Goal: Task Accomplishment & Management: Complete application form

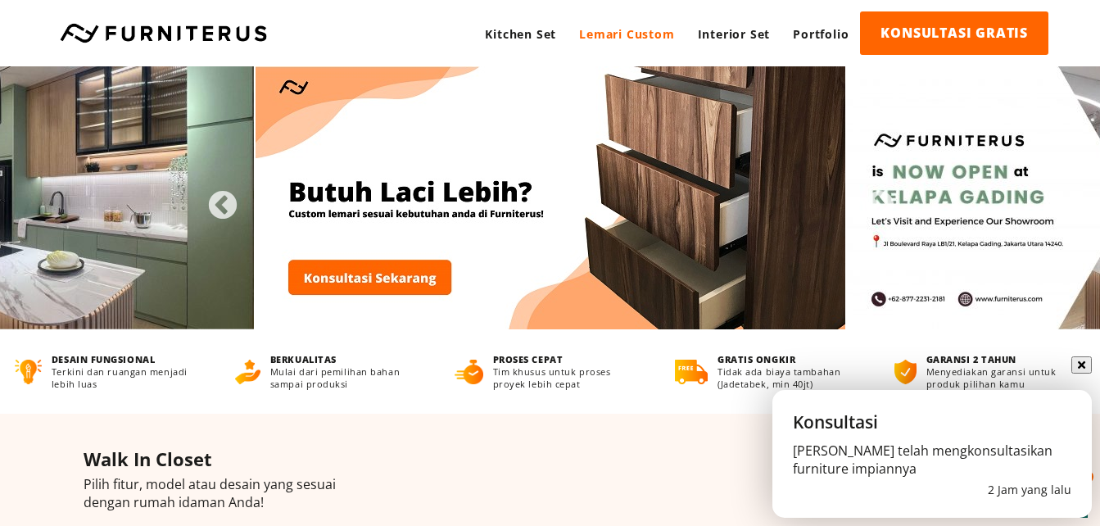
click at [649, 35] on link "Lemari Custom" at bounding box center [627, 33] width 118 height 45
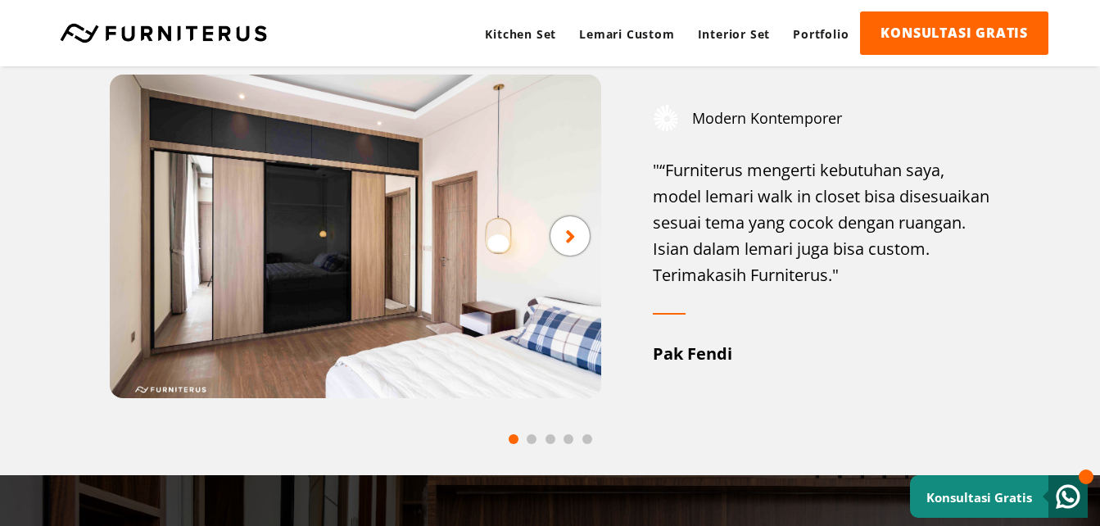
scroll to position [2130, 0]
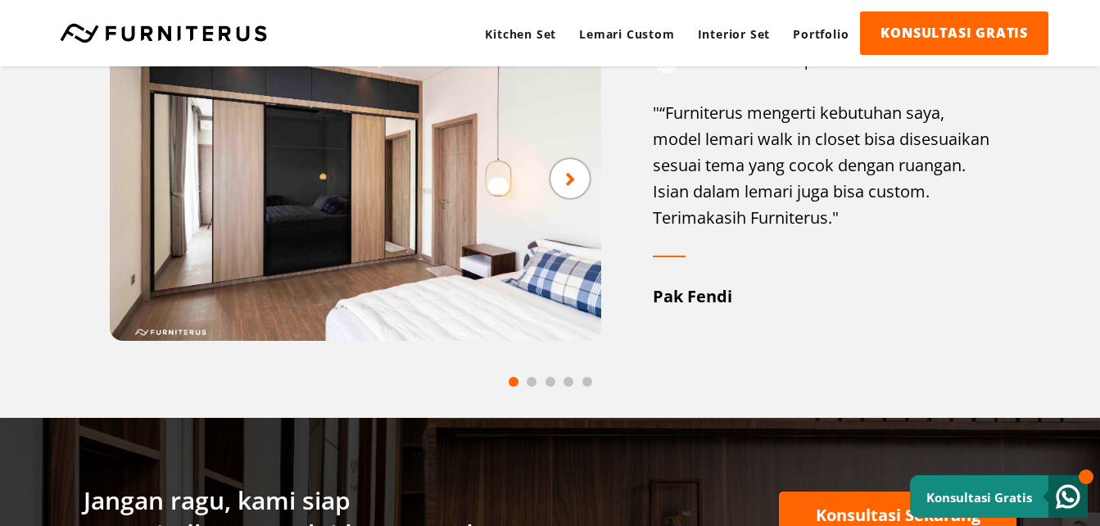
click at [579, 183] on div at bounding box center [569, 178] width 39 height 39
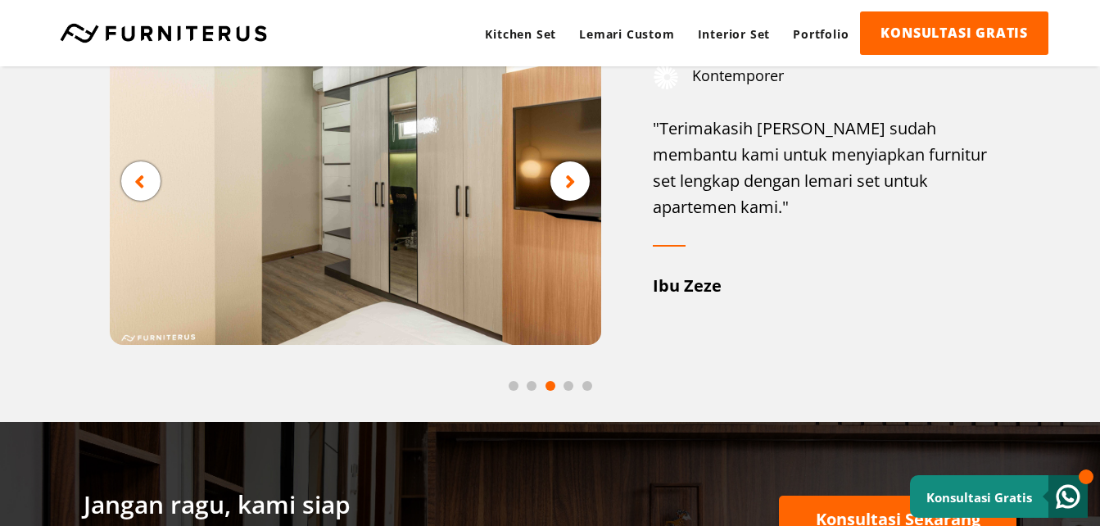
click at [579, 183] on div at bounding box center [569, 180] width 39 height 39
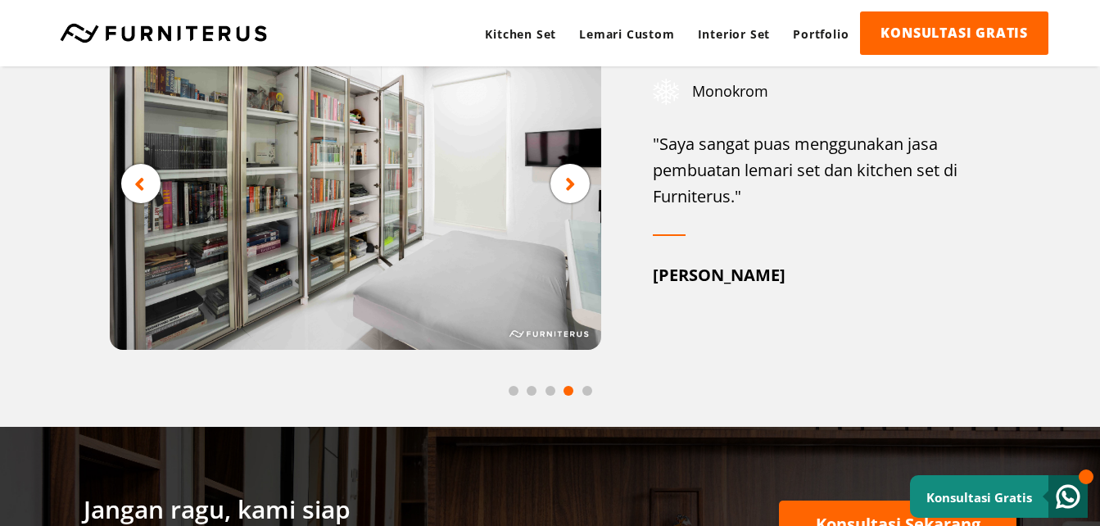
click at [579, 183] on div at bounding box center [569, 183] width 39 height 39
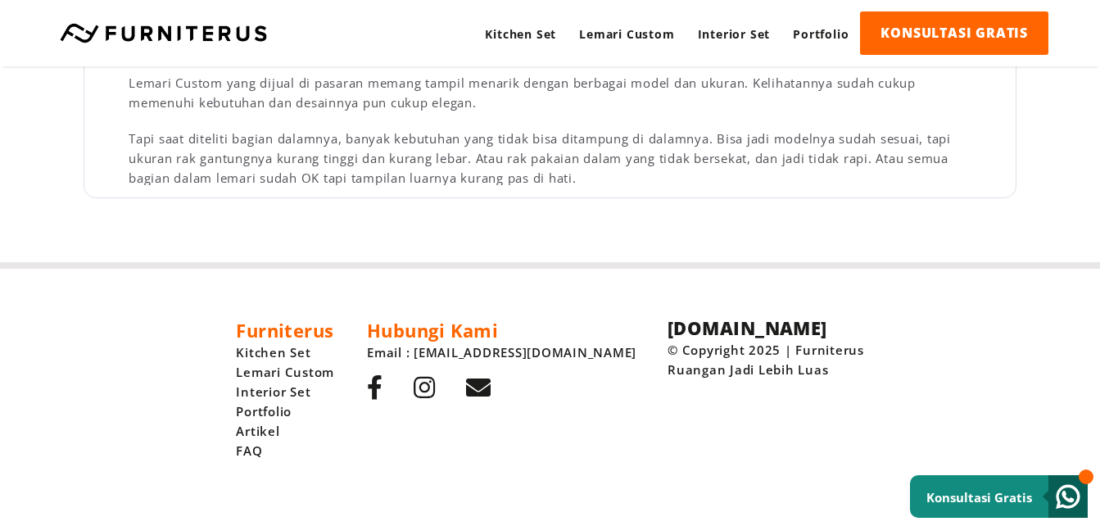
scroll to position [2751, 0]
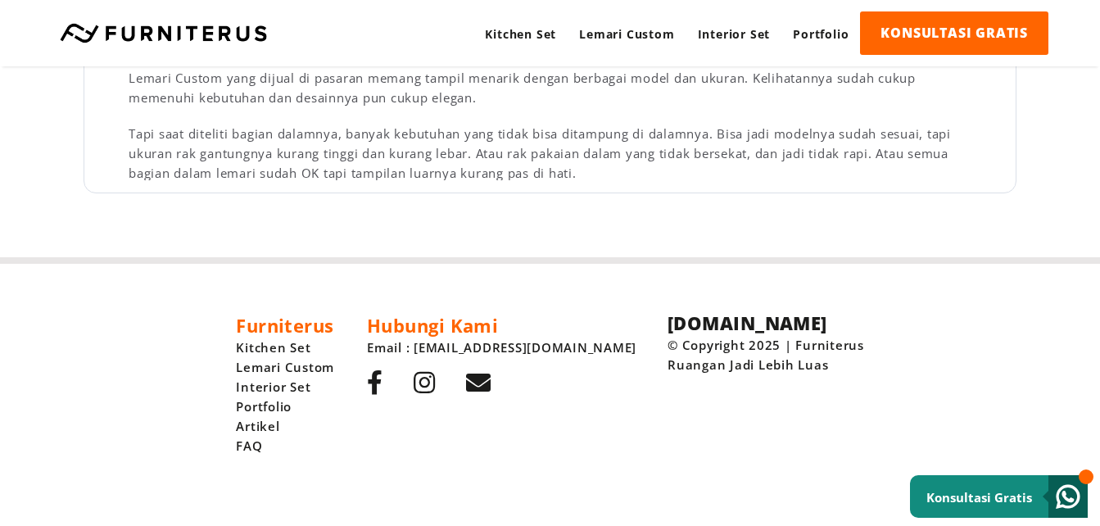
click at [491, 382] on icon at bounding box center [478, 382] width 25 height 25
click at [836, 405] on div "Furniterus Kitchen Set Lemari Custom Interior Set Portfolio Artikel FAQ Hubungi…" at bounding box center [550, 395] width 1100 height 262
click at [334, 371] on link "Lemari Custom" at bounding box center [285, 367] width 98 height 20
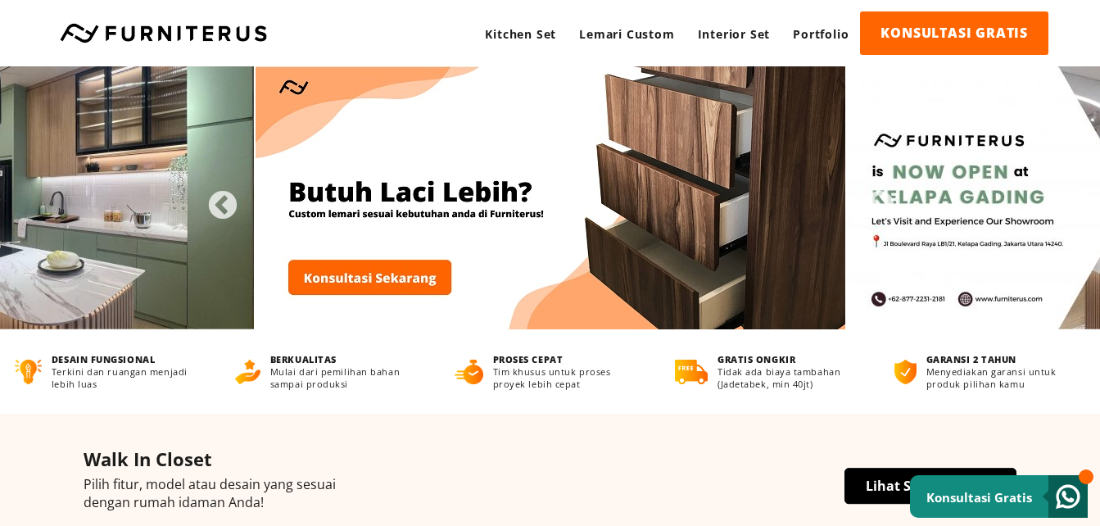
click at [973, 38] on link "KONSULTASI GRATIS" at bounding box center [954, 32] width 188 height 43
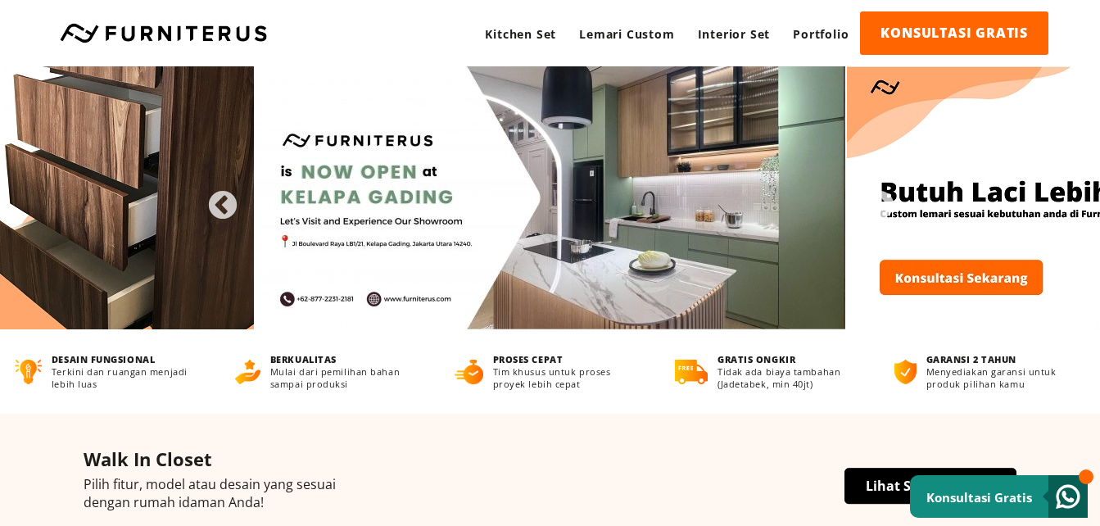
click at [341, 206] on img at bounding box center [551, 197] width 590 height 263
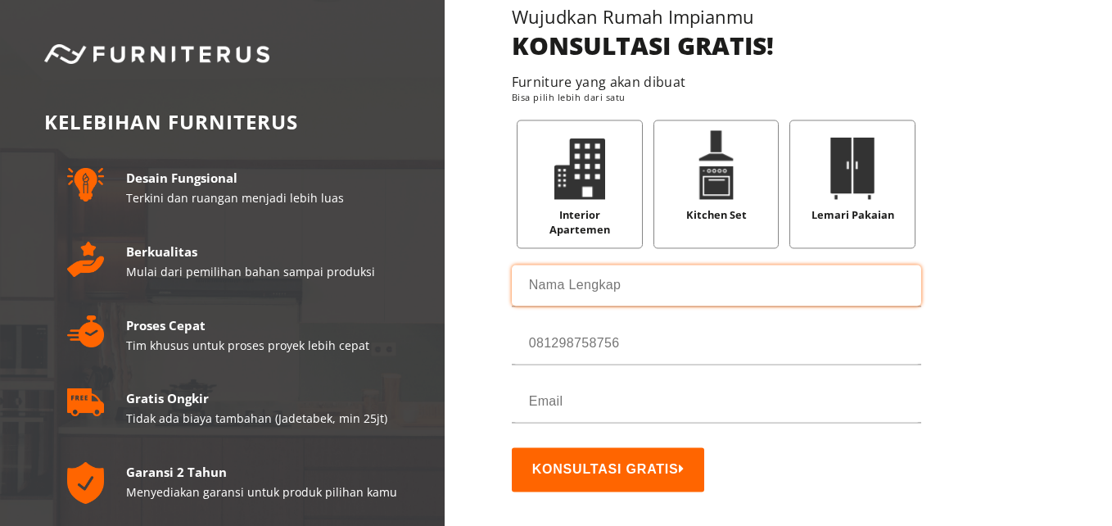
click at [590, 283] on input "text" at bounding box center [717, 285] width 410 height 41
type input "antihans"
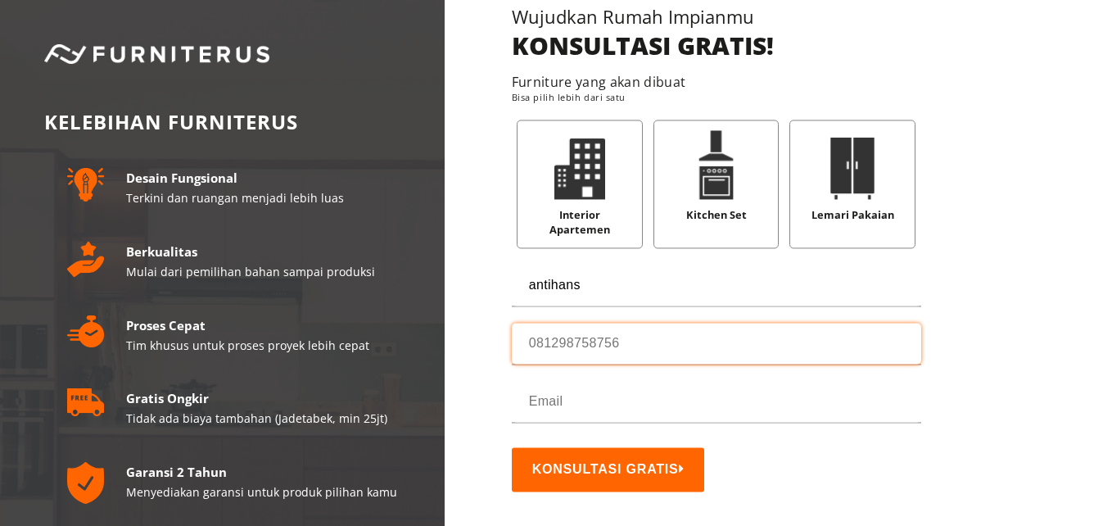
click at [568, 336] on input "tel" at bounding box center [717, 343] width 410 height 41
type input "081218311736"
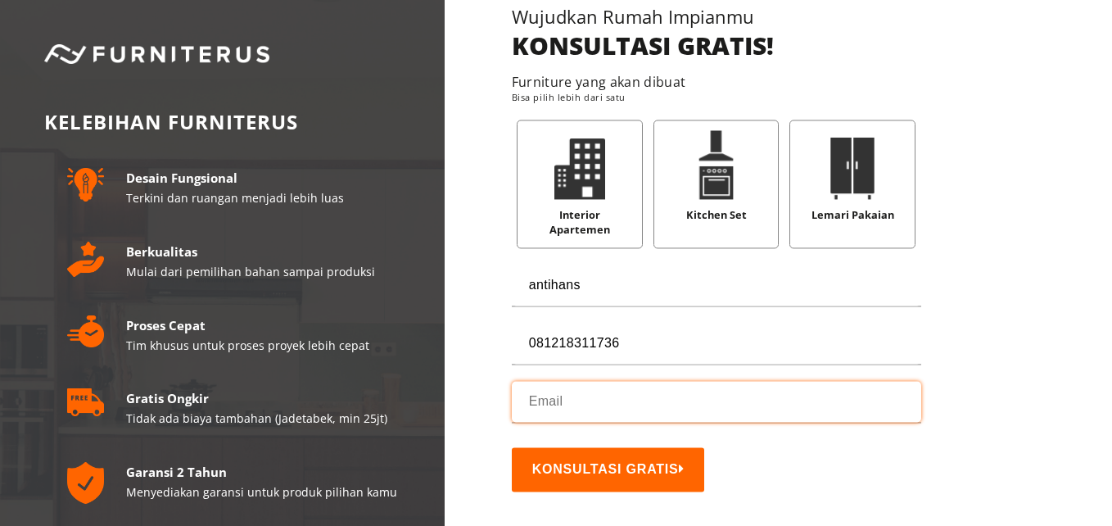
click at [573, 382] on input "email" at bounding box center [717, 401] width 410 height 41
type input "[EMAIL_ADDRESS][DOMAIN_NAME]"
